Goal: Task Accomplishment & Management: Use online tool/utility

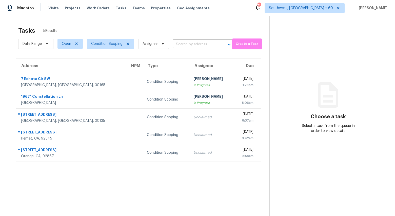
click at [145, 30] on div "Tasks 5 Results" at bounding box center [143, 30] width 251 height 13
click at [144, 24] on div "Tasks 5 Results" at bounding box center [143, 30] width 251 height 13
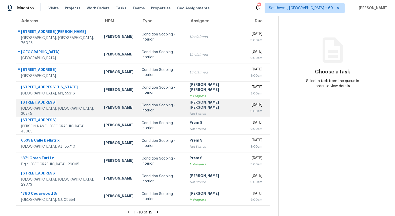
scroll to position [48, 0]
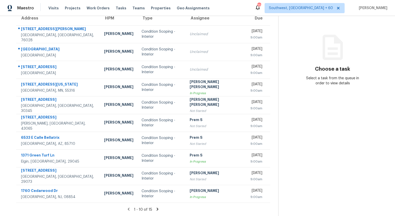
click at [159, 208] on icon at bounding box center [157, 209] width 5 height 5
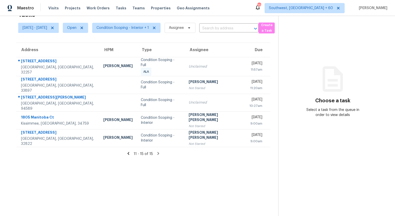
click at [130, 153] on icon at bounding box center [128, 153] width 5 height 5
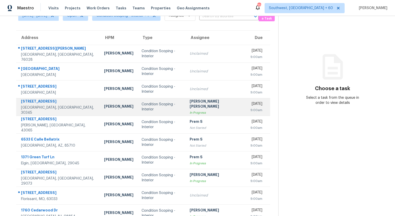
scroll to position [48, 0]
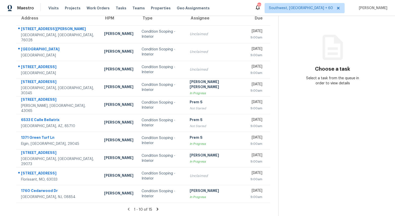
click at [160, 209] on icon at bounding box center [157, 209] width 5 height 5
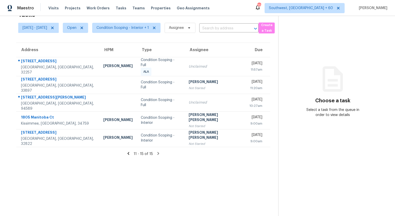
scroll to position [0, 0]
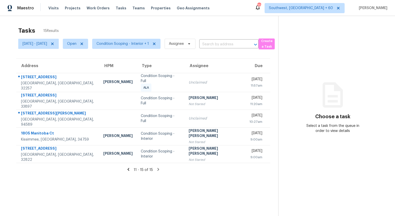
click at [130, 169] on icon at bounding box center [128, 169] width 5 height 5
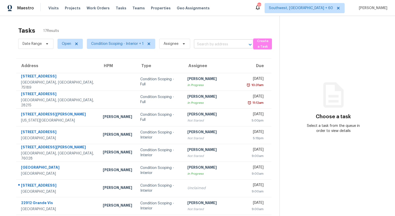
click at [217, 41] on input "text" at bounding box center [216, 45] width 45 height 8
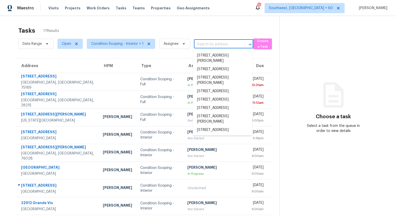
paste input "35DRKHM5GBT9Y"
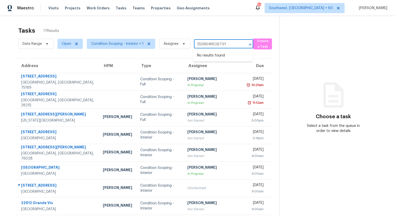
type input "35DRKHM5GBT9Y"
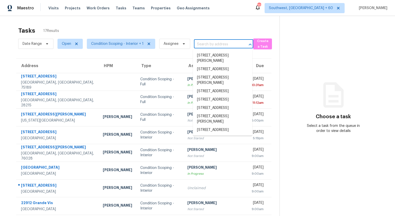
paste input "10536 Jolynn Rd, Jacksonville, FL 32225"
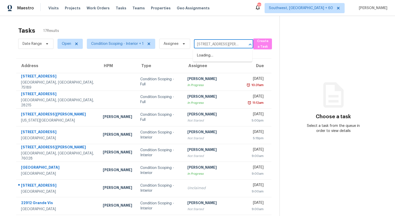
scroll to position [0, 24]
type input "10536 Jolynn Rd, Jacksonville, FL 32225"
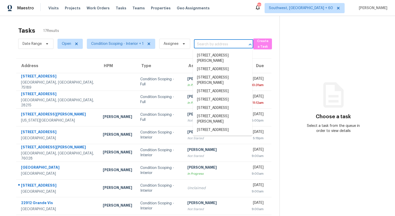
scroll to position [0, 0]
paste input "10536 Jolynn Rd, Jacksonville, FL 32225"
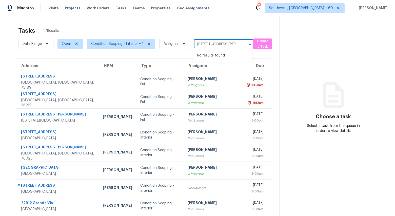
scroll to position [0, 24]
type input "10536 Jolynn Rd, Jacksonville, FL 32225"
click at [116, 34] on div "Tasks 17 Results" at bounding box center [149, 30] width 262 height 13
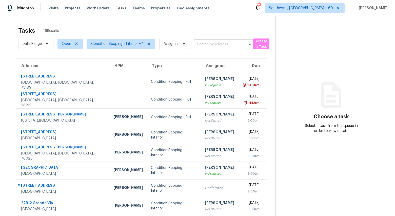
click at [212, 43] on input "text" at bounding box center [216, 45] width 45 height 8
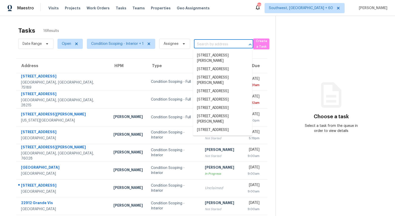
paste input "10536 Jolynn Rd, Jacksonville, FL 32225"
type input "10536 Jolynn Rd, Jacksonville, FL 32225"
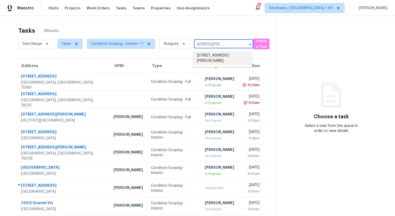
click at [209, 62] on li "10536 Jolynn Rd, Jacksonville, FL 32225" at bounding box center [222, 58] width 59 height 14
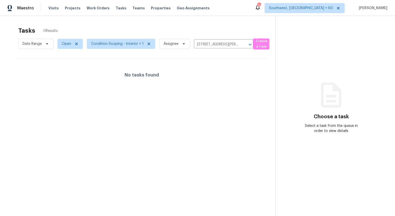
click at [91, 31] on div "Tasks 0 Results" at bounding box center [147, 30] width 258 height 13
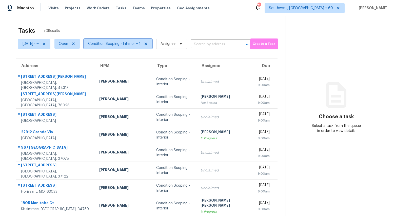
click at [108, 42] on span "Condition Scoping - Interior + 1" at bounding box center [114, 43] width 52 height 5
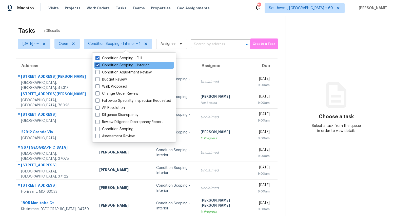
click at [105, 65] on label "Condition Scoping - Interior" at bounding box center [122, 65] width 53 height 5
click at [99, 65] on input "Condition Scoping - Interior" at bounding box center [97, 64] width 3 height 3
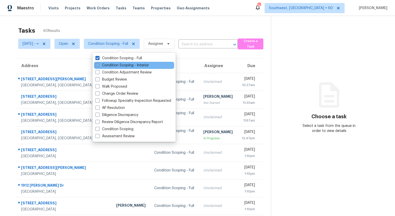
click at [105, 65] on label "Condition Scoping - Interior" at bounding box center [122, 65] width 53 height 5
click at [99, 65] on input "Condition Scoping - Interior" at bounding box center [97, 64] width 3 height 3
checkbox input "true"
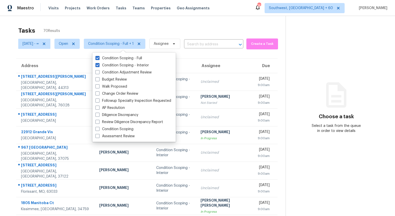
click at [84, 29] on div "Tasks 70 Results" at bounding box center [152, 30] width 268 height 13
